Goal: Task Accomplishment & Management: Complete application form

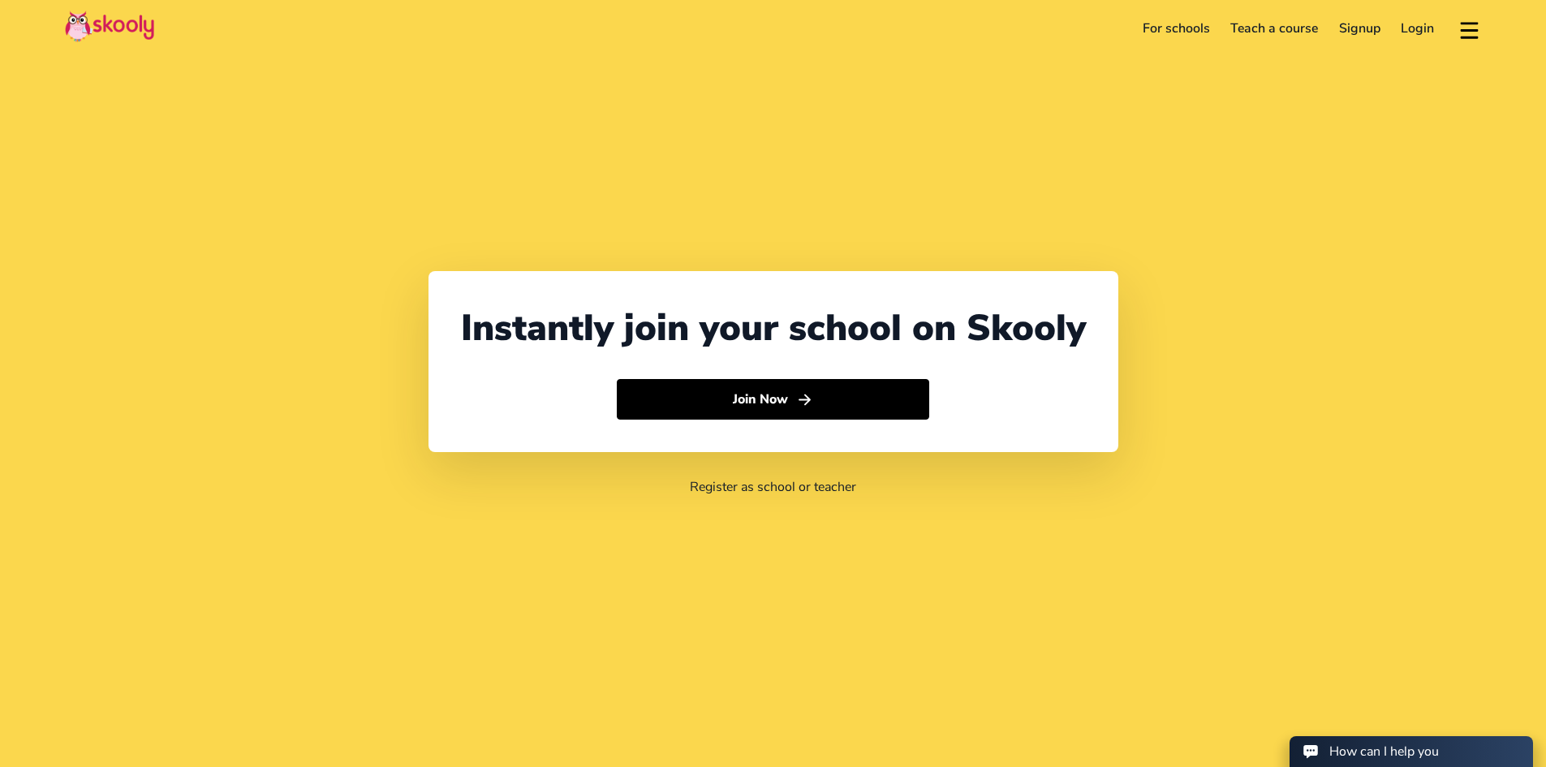
select select "62"
select select "[GEOGRAPHIC_DATA]"
select select "[GEOGRAPHIC_DATA]/[GEOGRAPHIC_DATA]"
click at [1261, 25] on link "Teach a course" at bounding box center [1274, 28] width 109 height 26
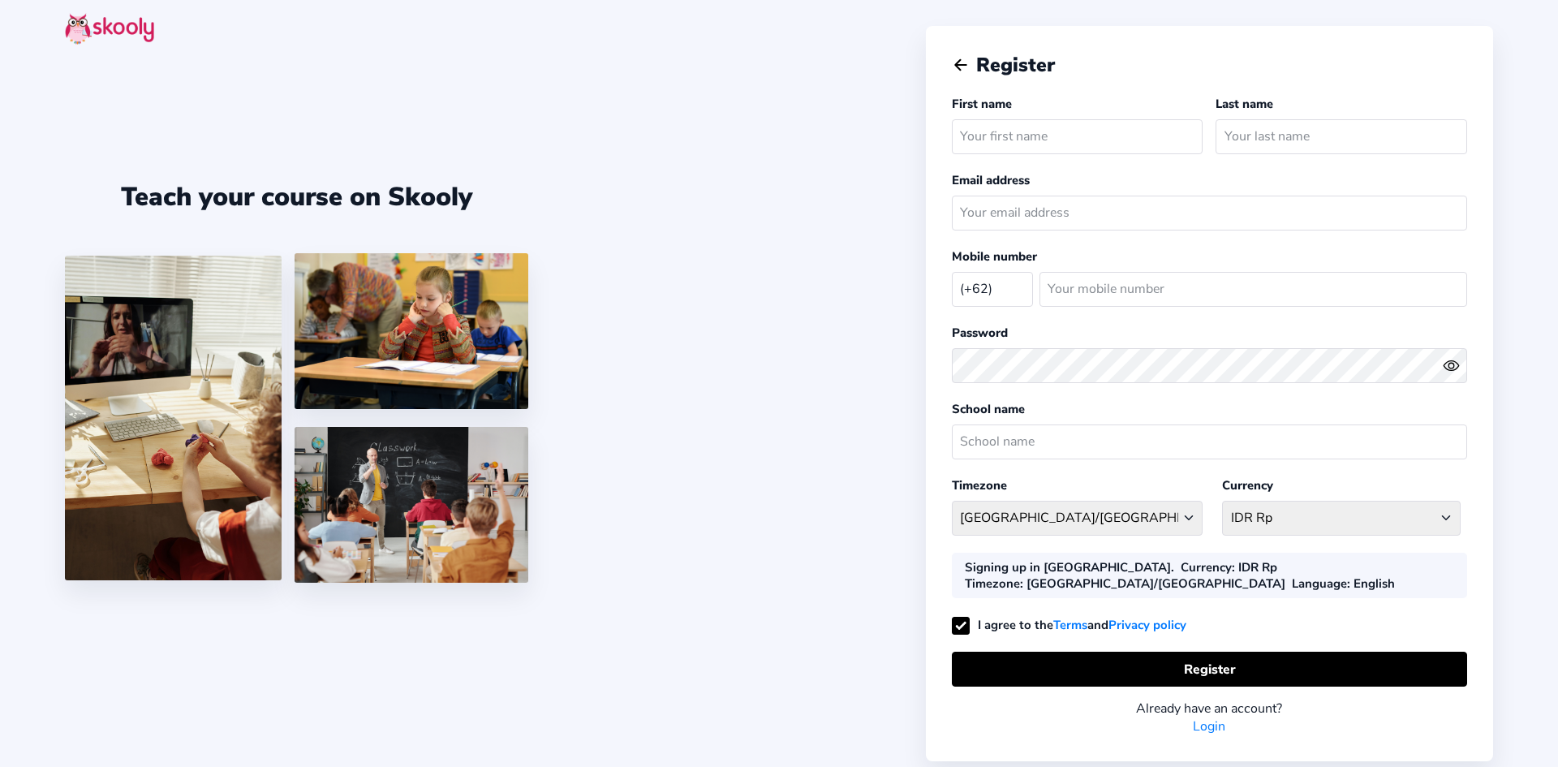
select select "ID"
